Goal: Task Accomplishment & Management: Manage account settings

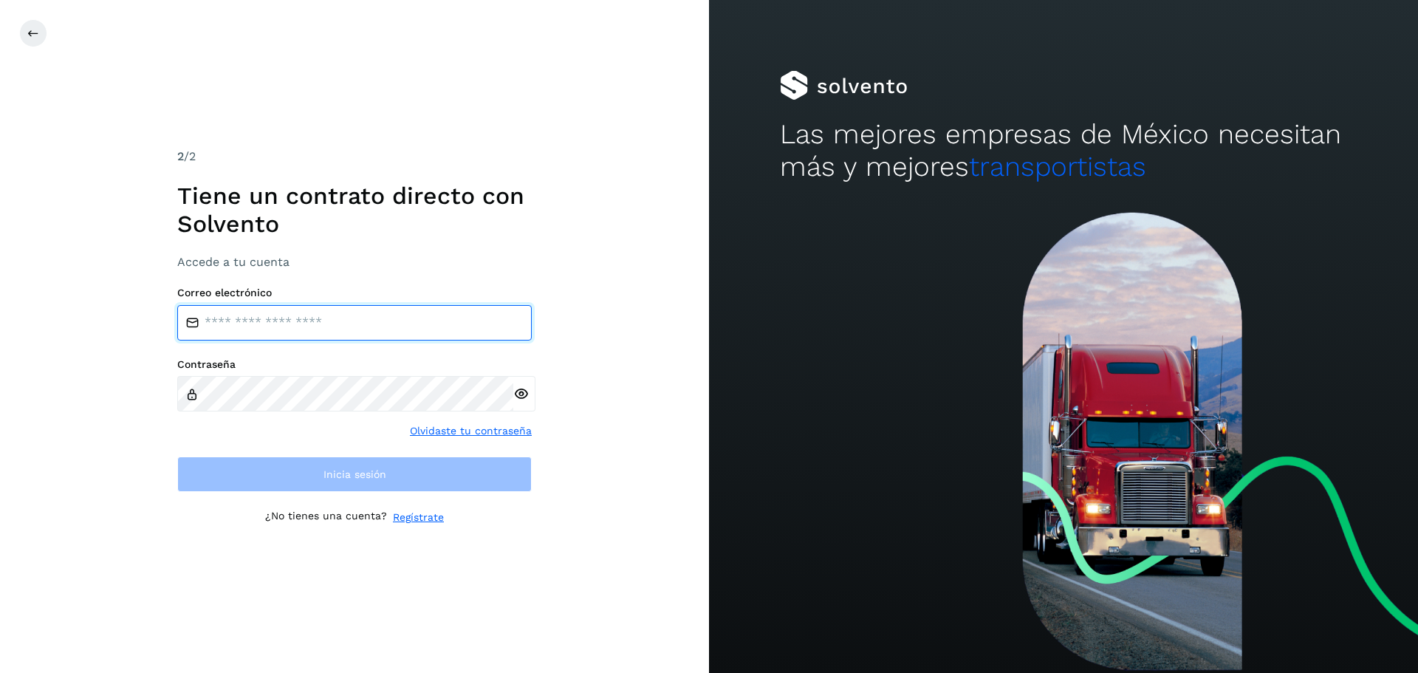
type input "**********"
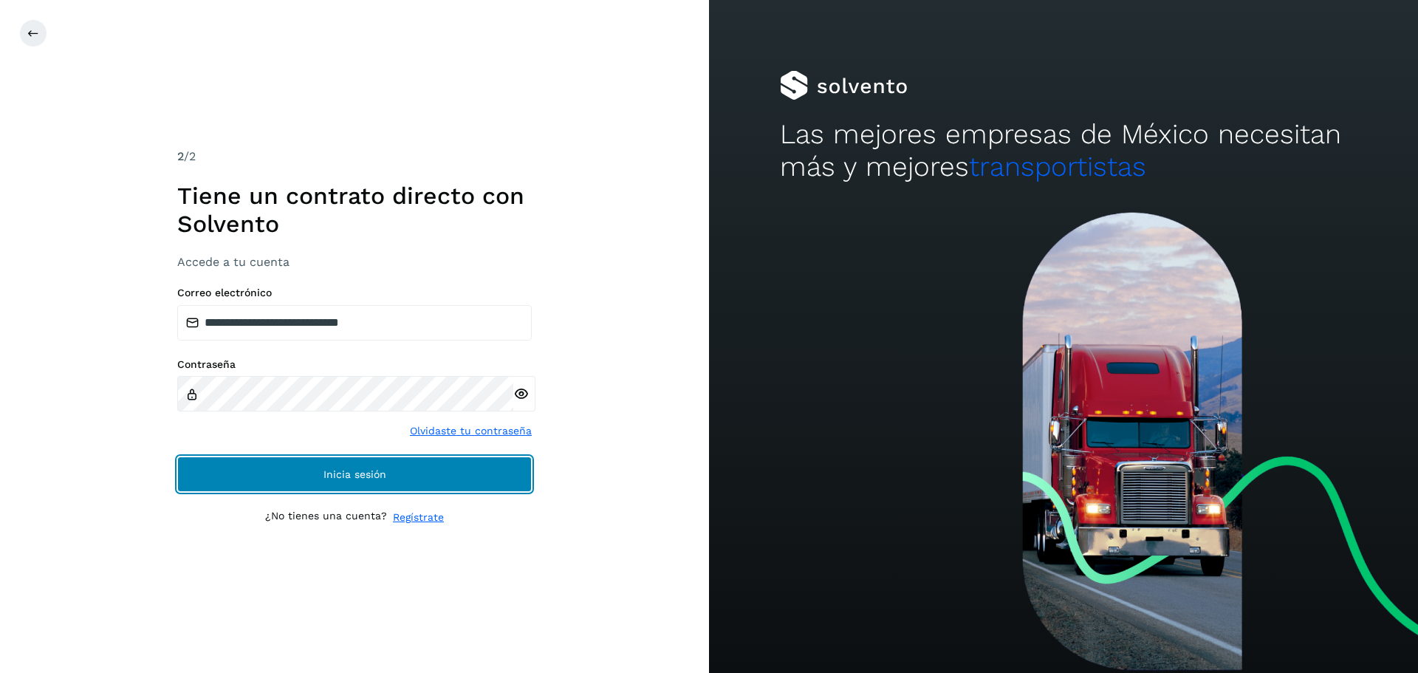
click at [520, 477] on button "Inicia sesión" at bounding box center [354, 474] width 355 height 35
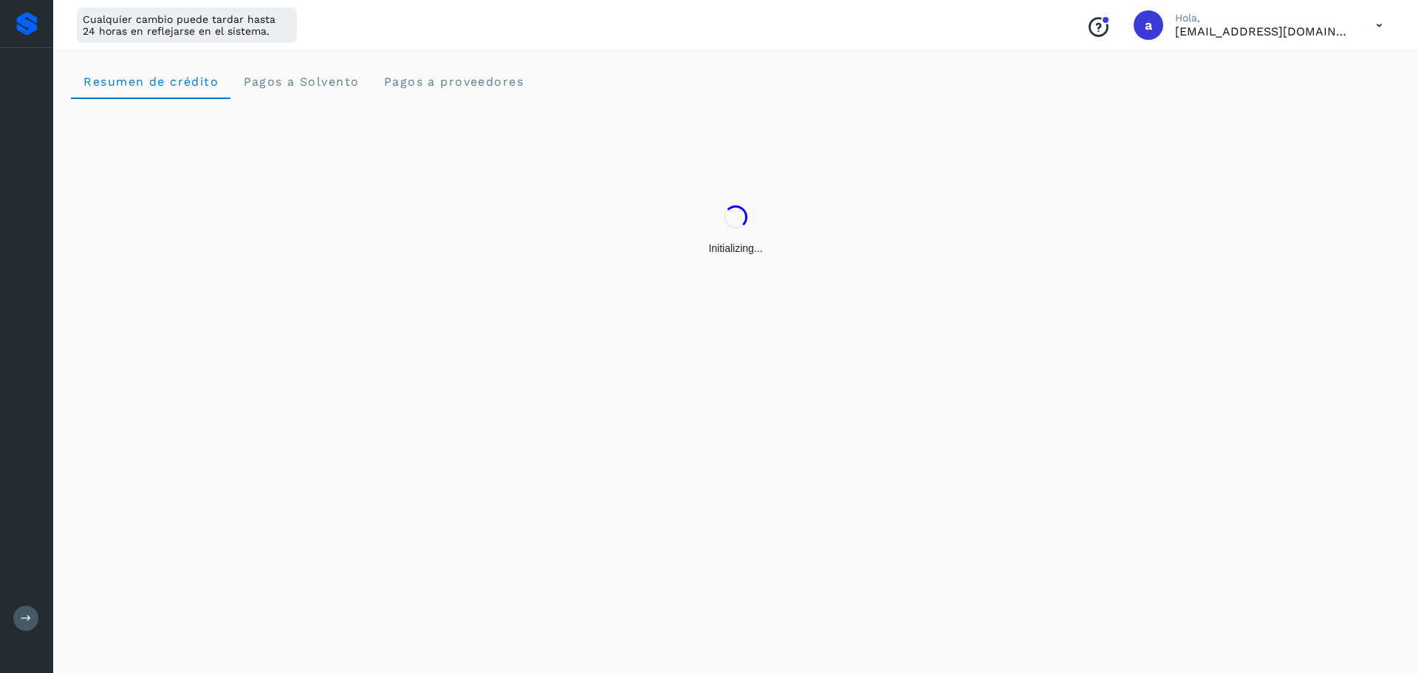
click at [465, 465] on div "Resumen de crédito Pagos a Solvento Pagos a proveedores" at bounding box center [735, 359] width 1365 height 627
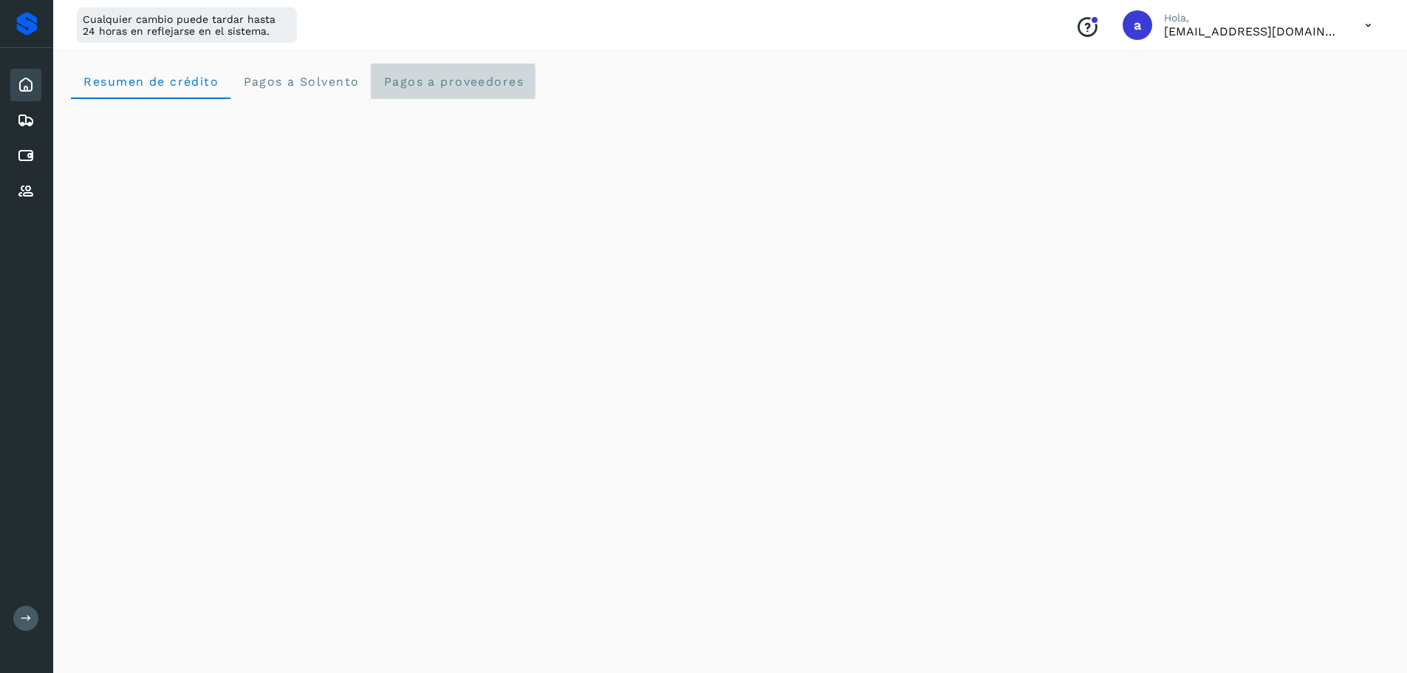
click at [423, 83] on span "Pagos a proveedores" at bounding box center [453, 82] width 141 height 14
click at [18, 82] on icon at bounding box center [26, 85] width 18 height 18
click at [34, 86] on icon at bounding box center [26, 85] width 18 height 18
click at [468, 83] on span "Pagos a proveedores" at bounding box center [453, 82] width 141 height 14
